Goal: Information Seeking & Learning: Learn about a topic

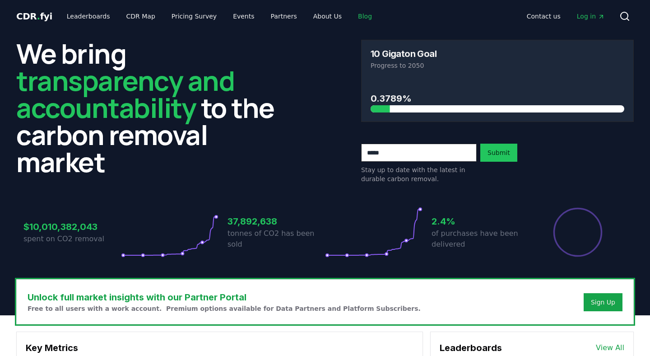
click at [351, 18] on link "Blog" at bounding box center [365, 16] width 28 height 16
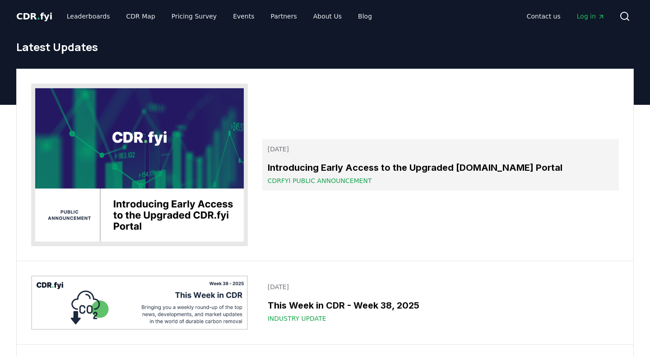
click at [310, 168] on h3 "Introducing Early Access to the Upgraded [DOMAIN_NAME] Portal" at bounding box center [441, 168] width 346 height 14
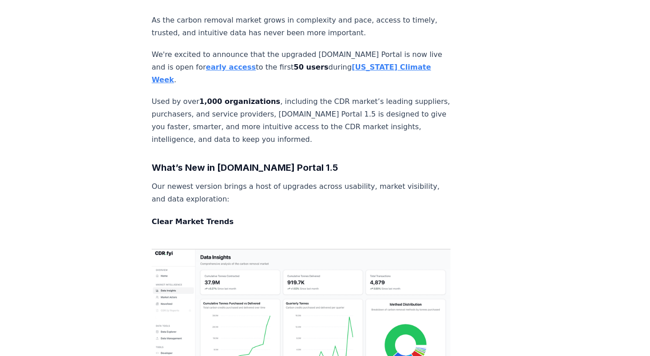
scroll to position [414, 0]
